Goal: Task Accomplishment & Management: Manage account settings

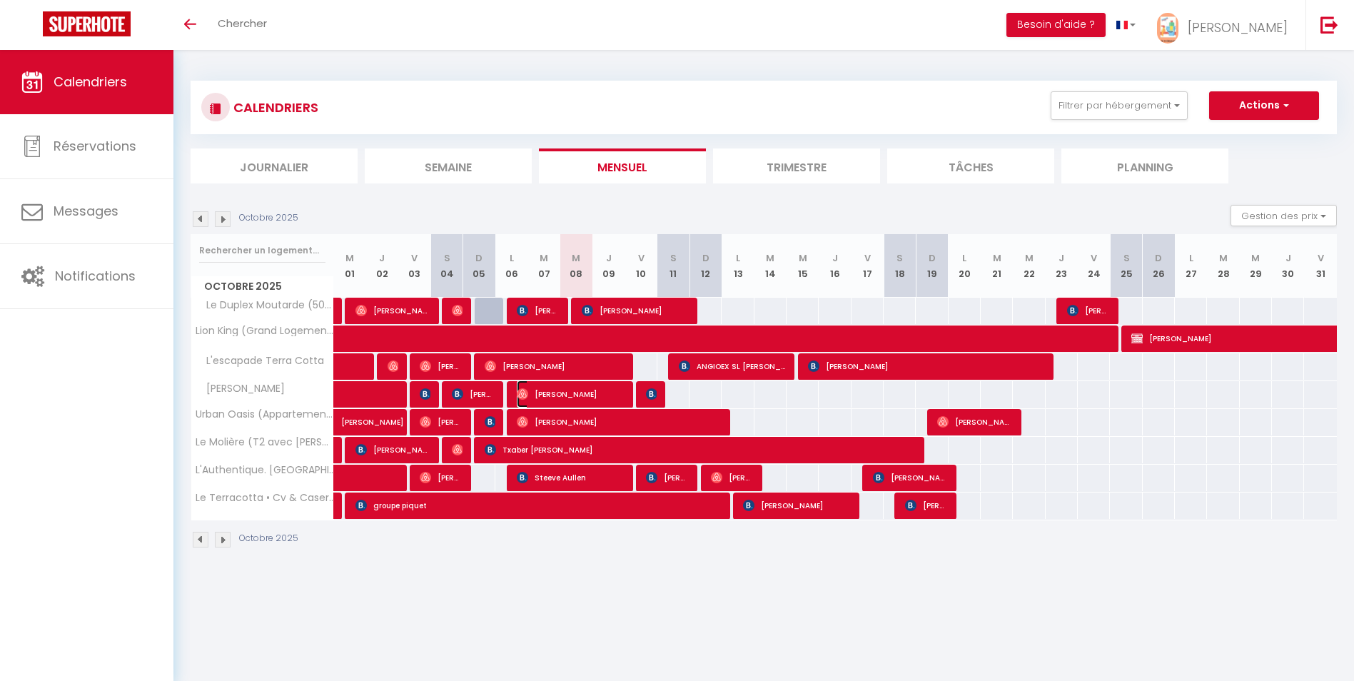
click at [612, 391] on span "[PERSON_NAME]" at bounding box center [570, 393] width 107 height 27
select select "OK"
select select "0"
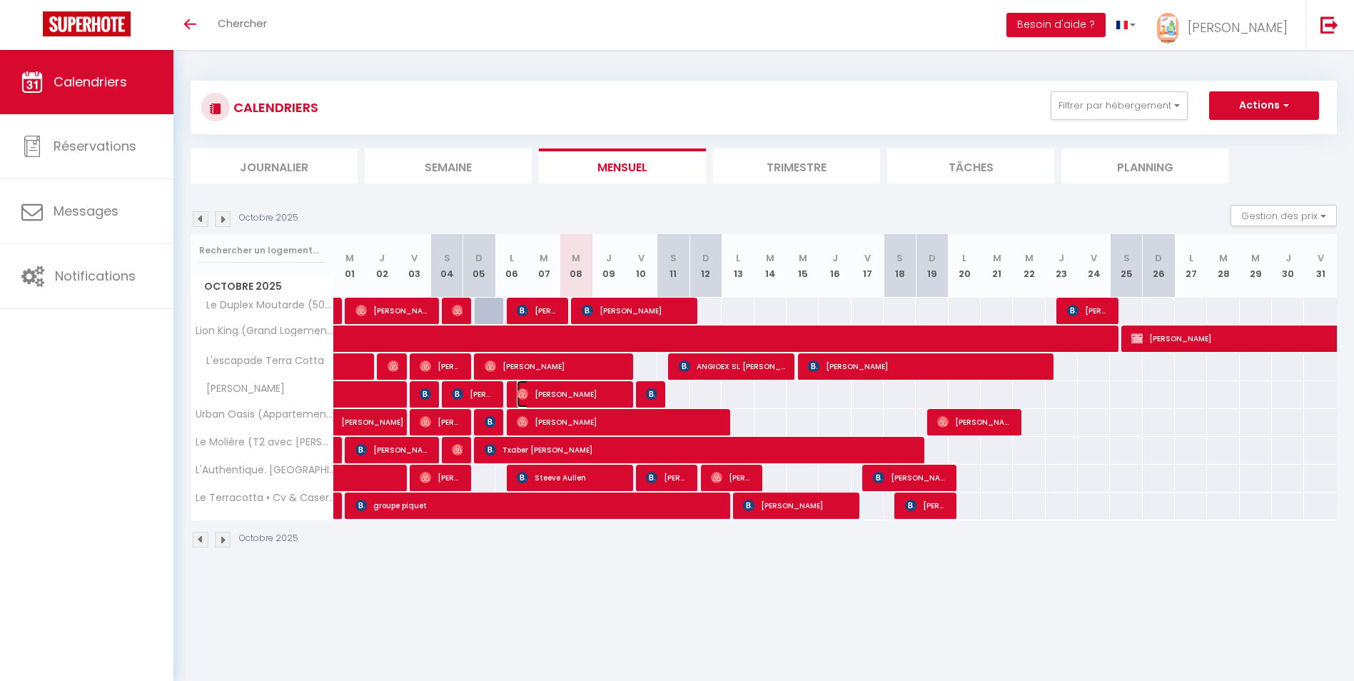
select select "1"
select select
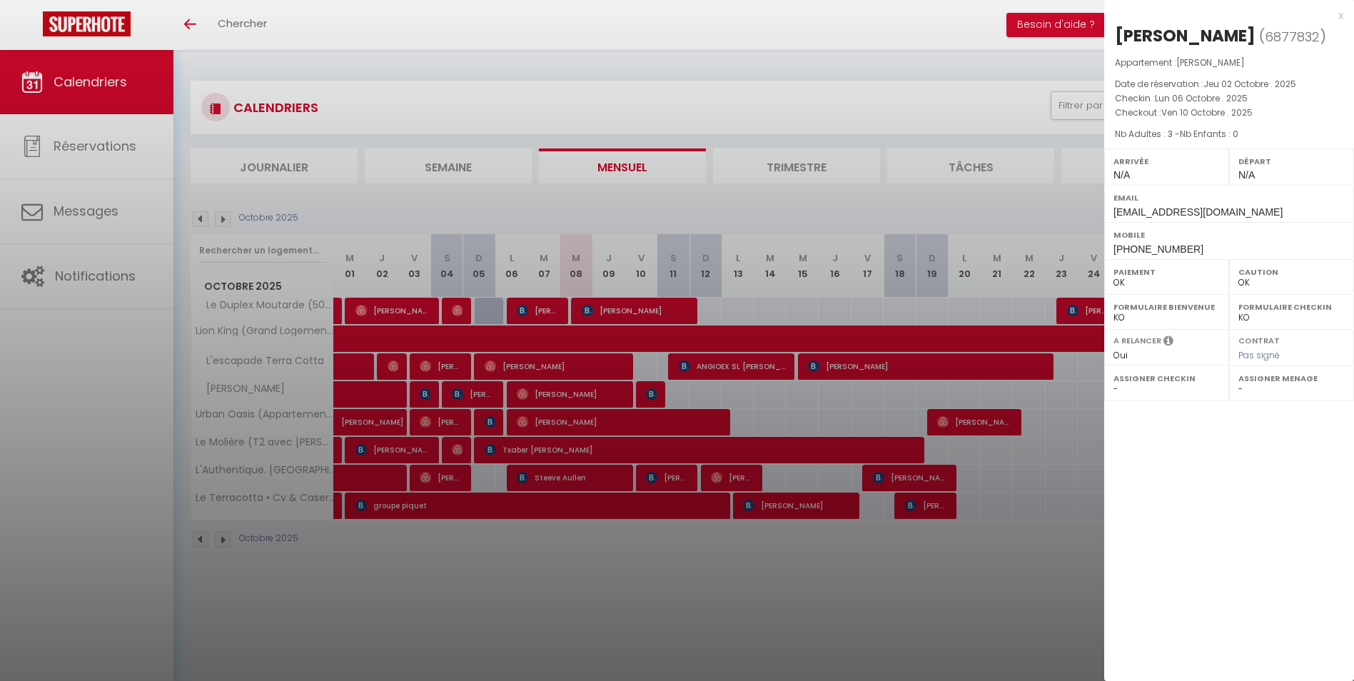
click at [1339, 17] on div "x" at bounding box center [1223, 15] width 239 height 17
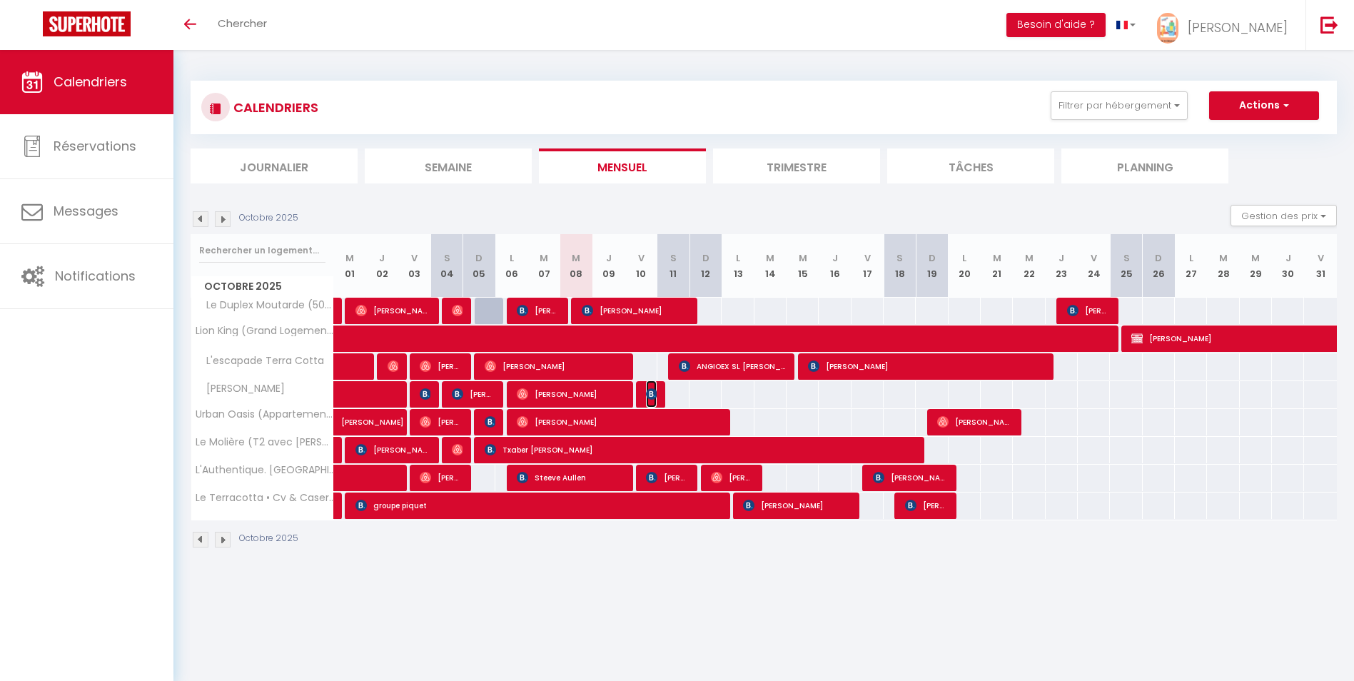
click at [652, 391] on img at bounding box center [651, 393] width 11 height 11
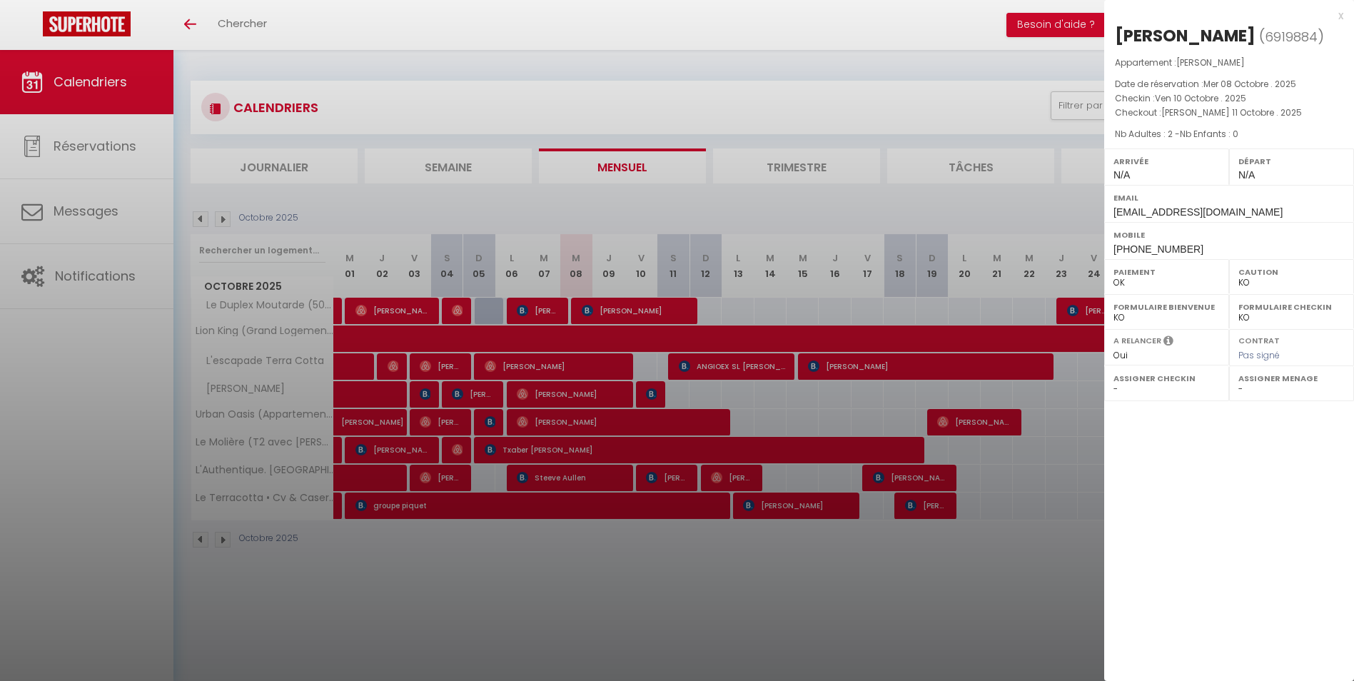
click at [1340, 16] on div "x" at bounding box center [1223, 15] width 239 height 17
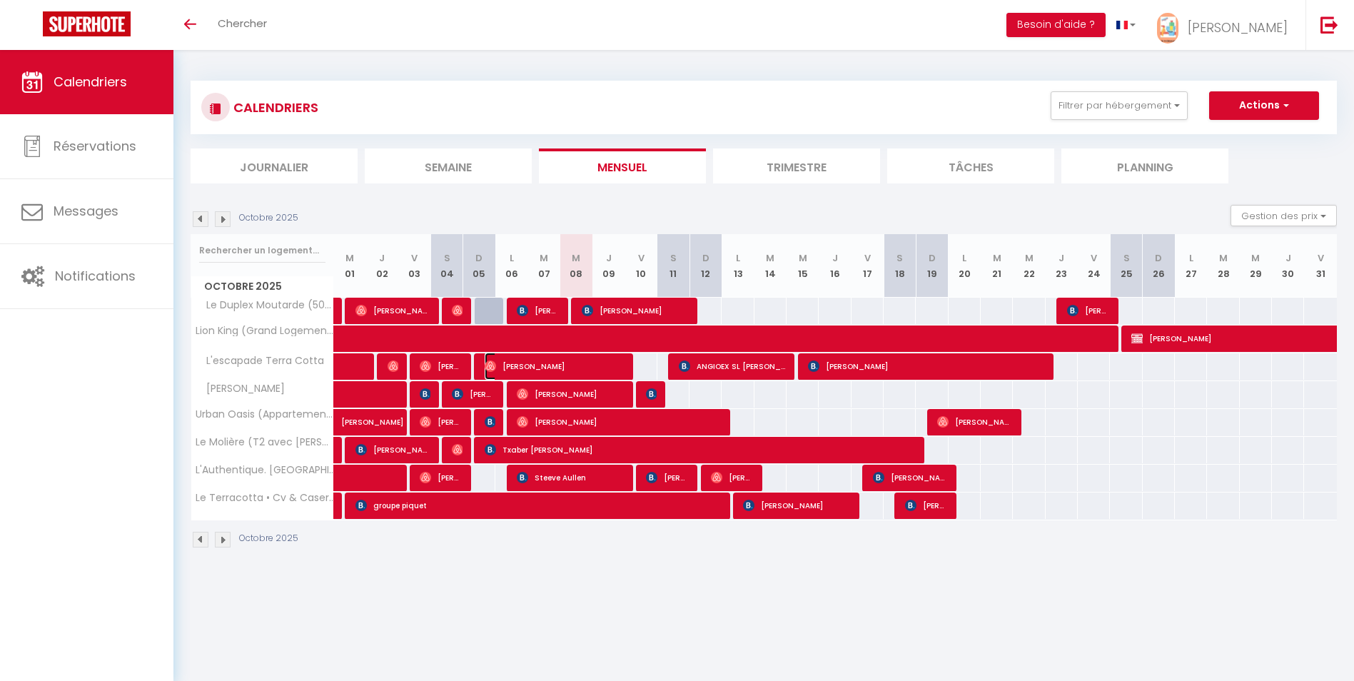
click at [617, 365] on span "[PERSON_NAME]" at bounding box center [554, 366] width 139 height 27
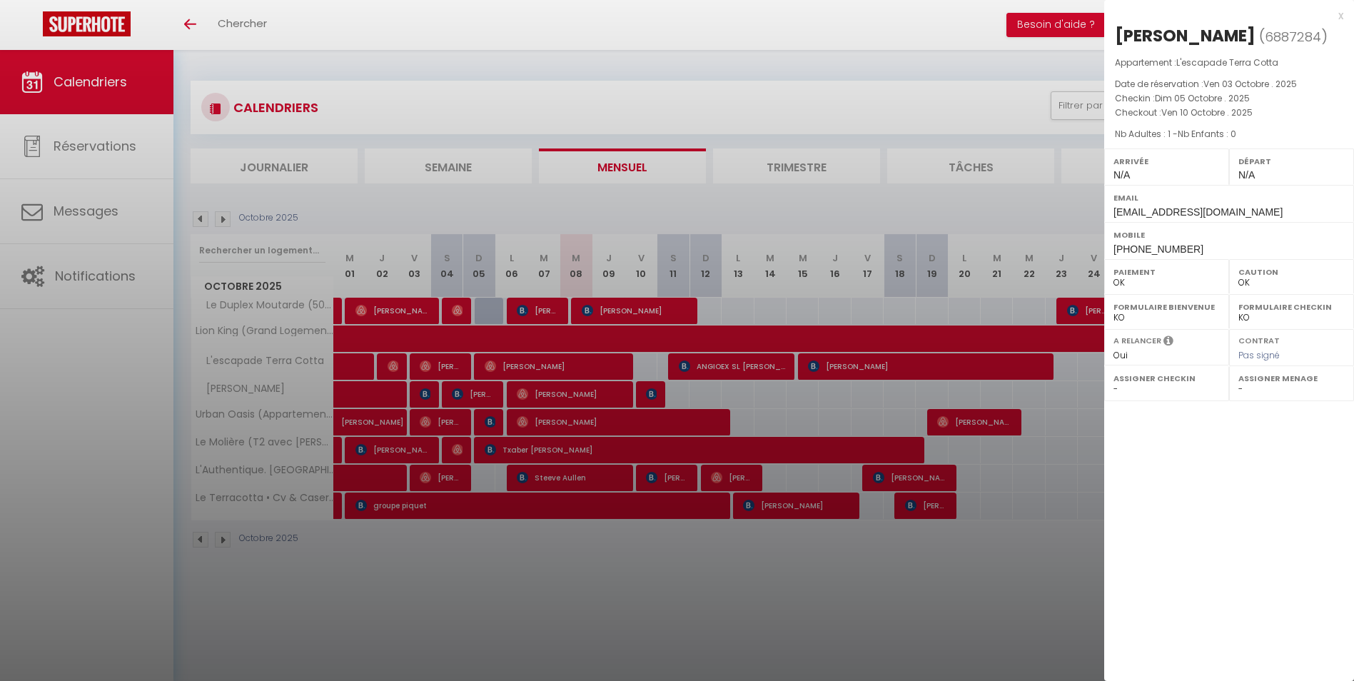
click at [1340, 18] on div "x" at bounding box center [1223, 15] width 239 height 17
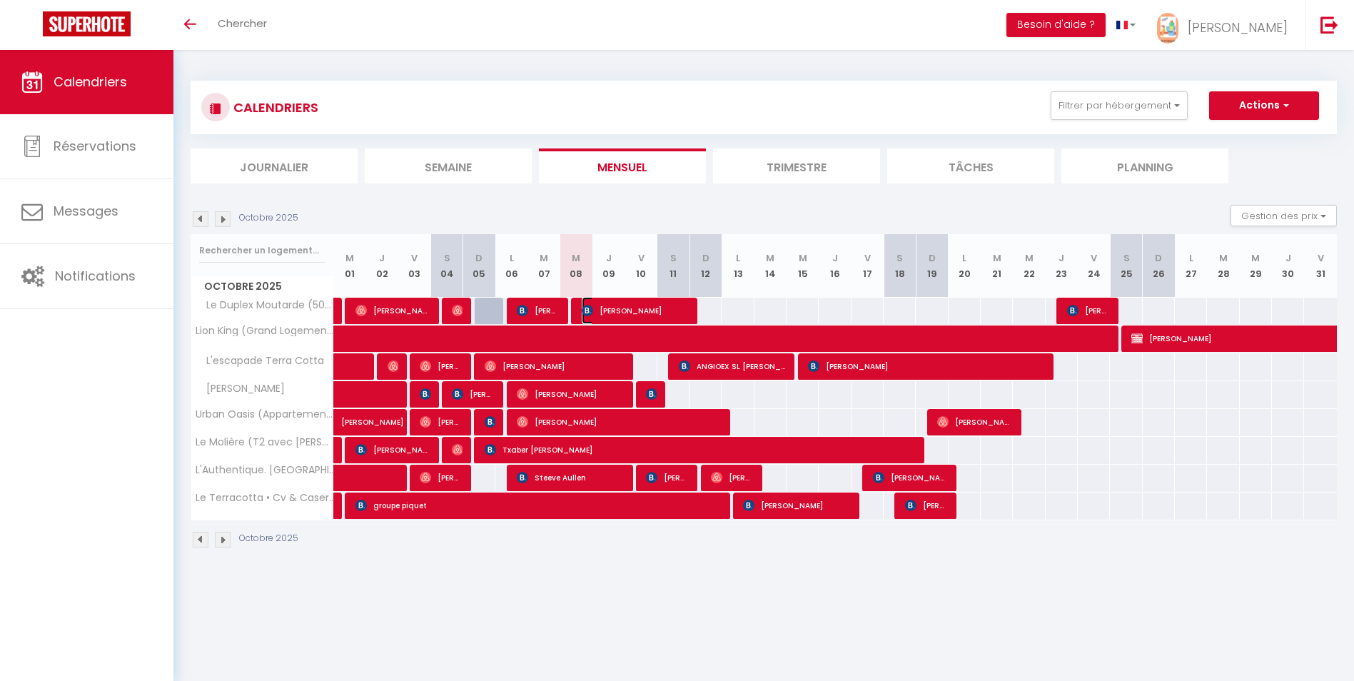
click at [657, 305] on span "[PERSON_NAME]" at bounding box center [635, 310] width 107 height 27
select select "KO"
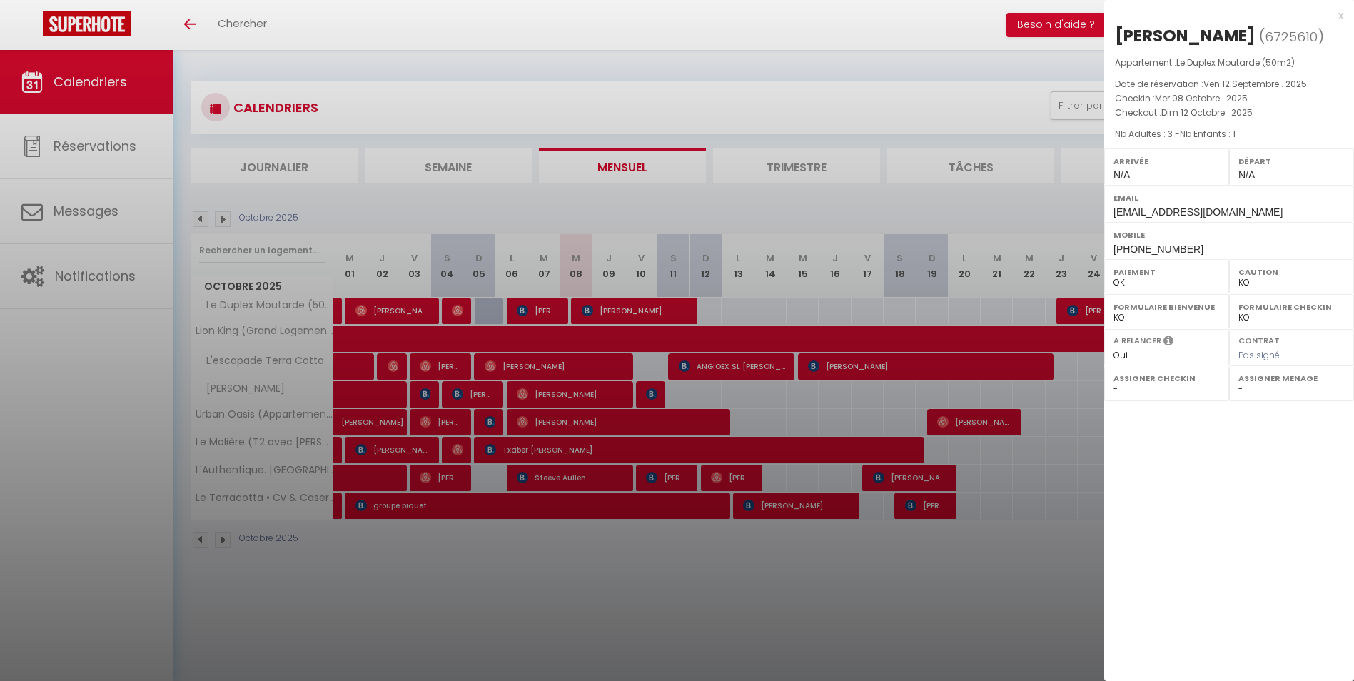
click at [1340, 16] on div "x" at bounding box center [1223, 15] width 239 height 17
